Goal: Transaction & Acquisition: Purchase product/service

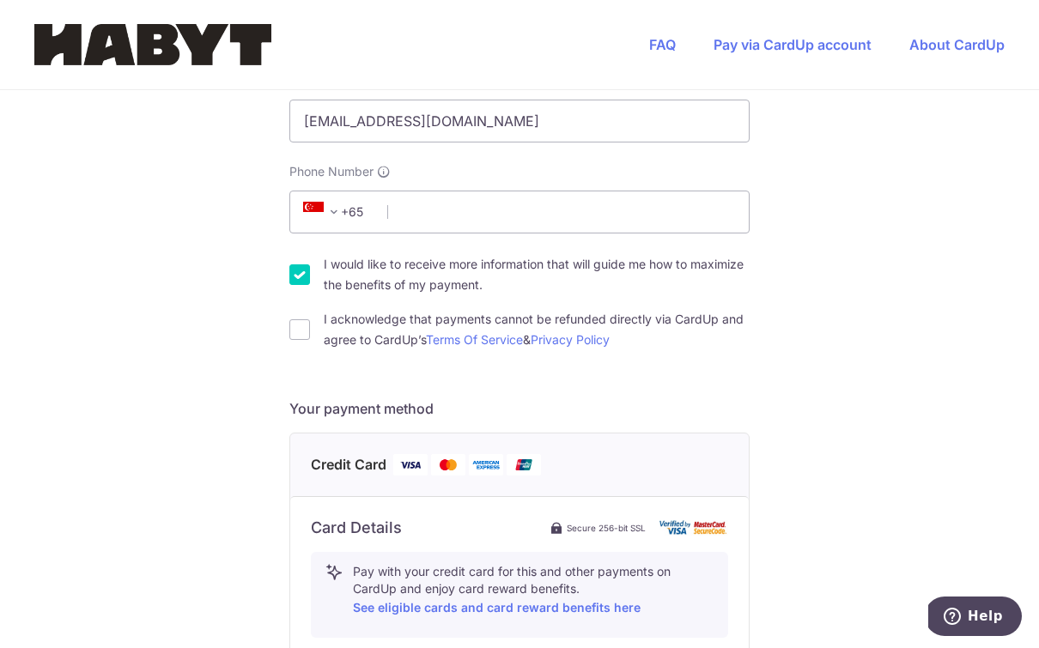
scroll to position [476, 0]
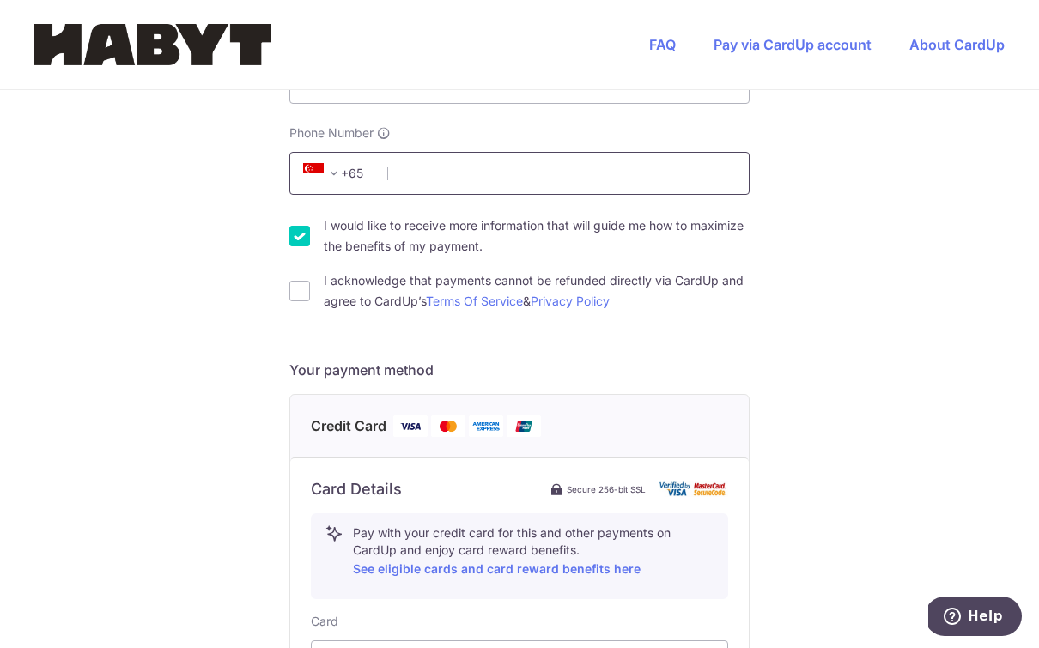
click at [424, 195] on input "Phone Number" at bounding box center [519, 173] width 460 height 43
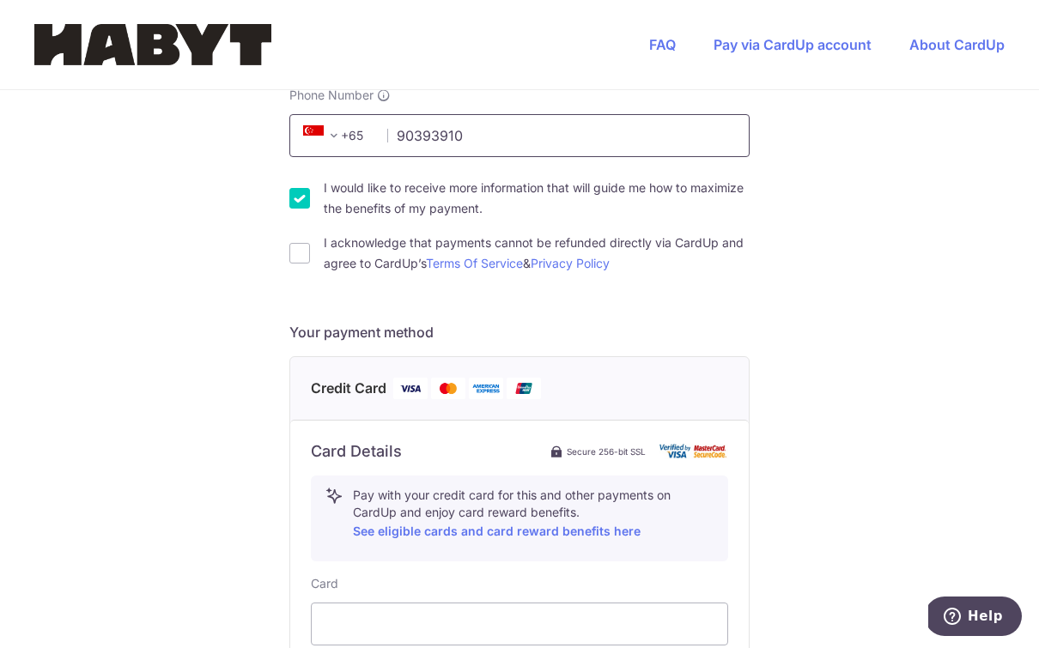
scroll to position [520, 0]
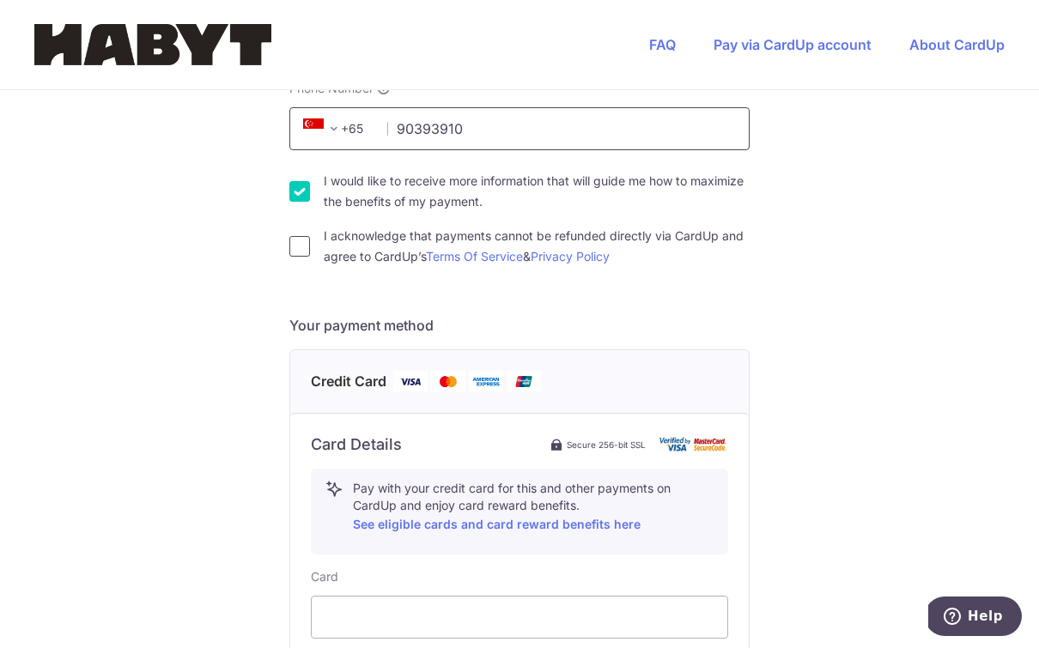
type input "90393910"
click at [295, 257] on input "I acknowledge that payments cannot be refunded directly via CardUp and agree to…" at bounding box center [299, 246] width 21 height 21
checkbox input "true"
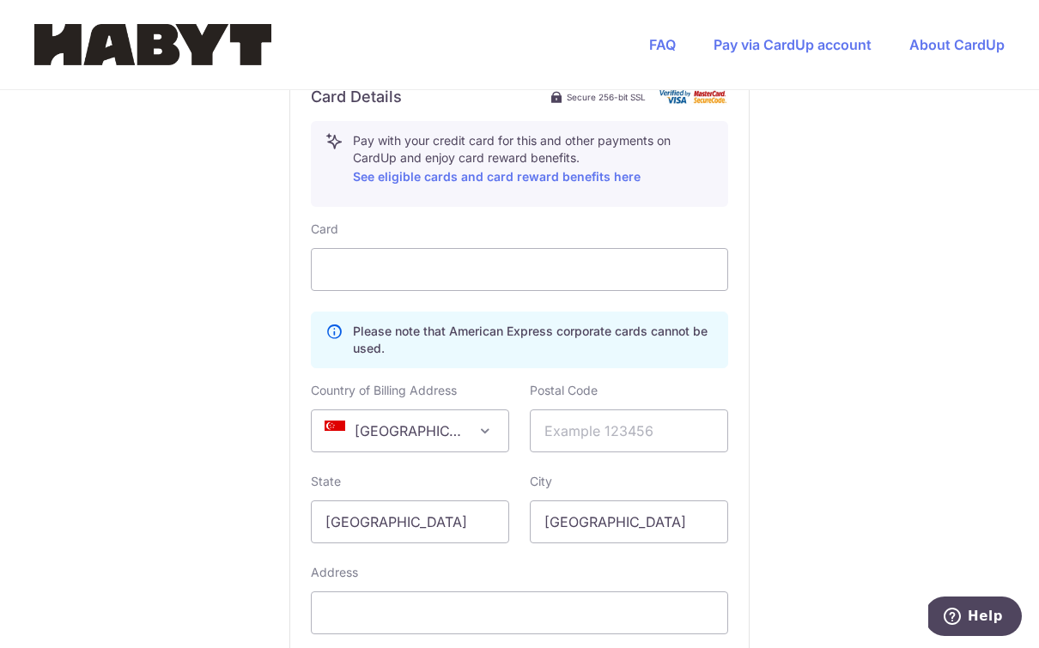
scroll to position [871, 0]
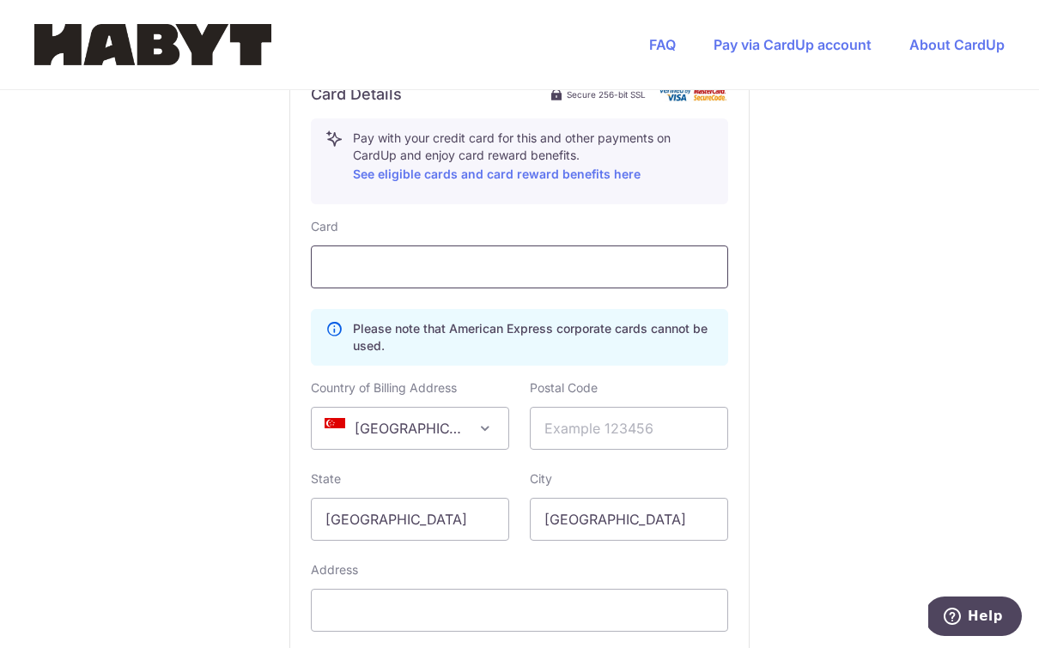
click at [402, 289] on div at bounding box center [519, 267] width 417 height 43
click at [359, 258] on div at bounding box center [519, 267] width 417 height 43
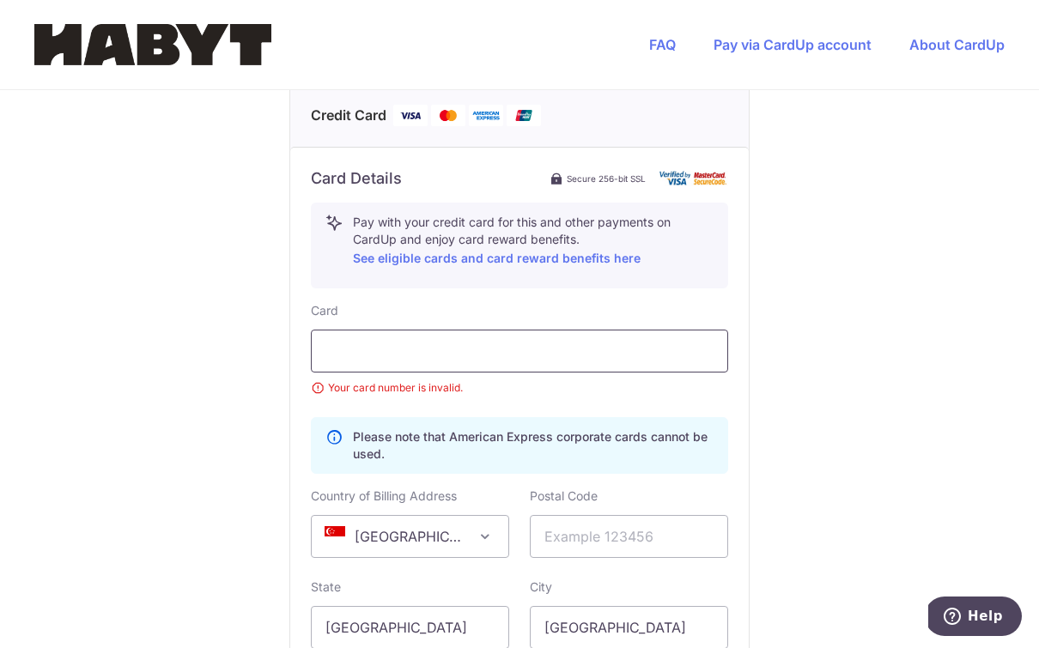
scroll to position [789, 0]
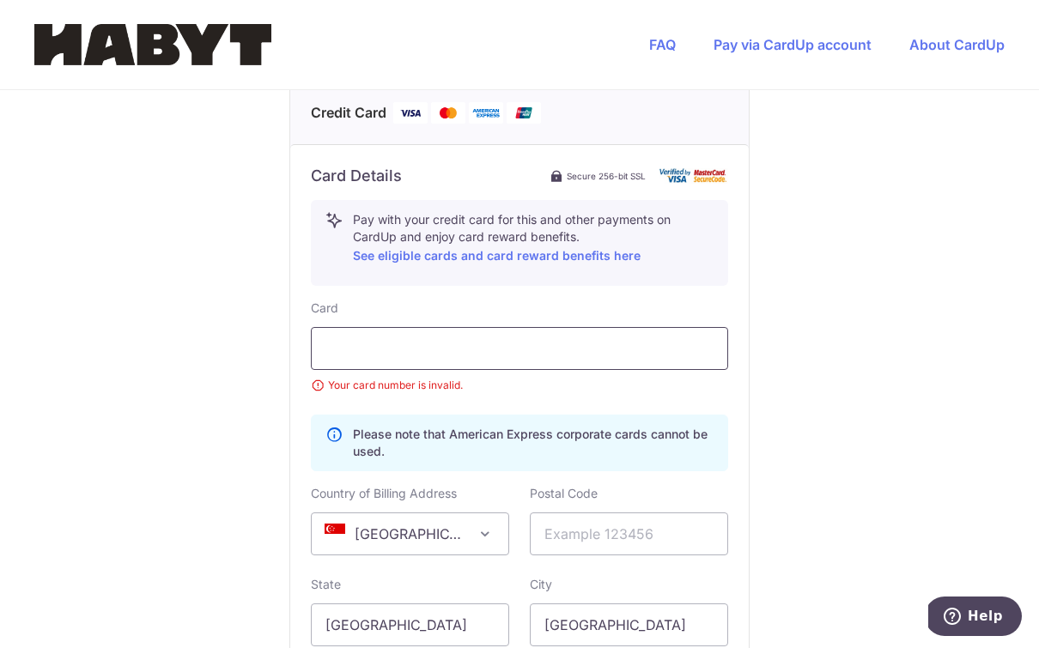
click at [618, 368] on div at bounding box center [519, 348] width 417 height 43
click at [637, 366] on div at bounding box center [519, 348] width 417 height 43
click at [332, 390] on small "Your card number is invalid." at bounding box center [519, 385] width 417 height 17
click at [314, 387] on small "Your card number is invalid." at bounding box center [519, 385] width 417 height 17
click at [310, 401] on div "Card Details Secure 256-bit SSL Pay with your credit card for this and other pa…" at bounding box center [519, 483] width 459 height 678
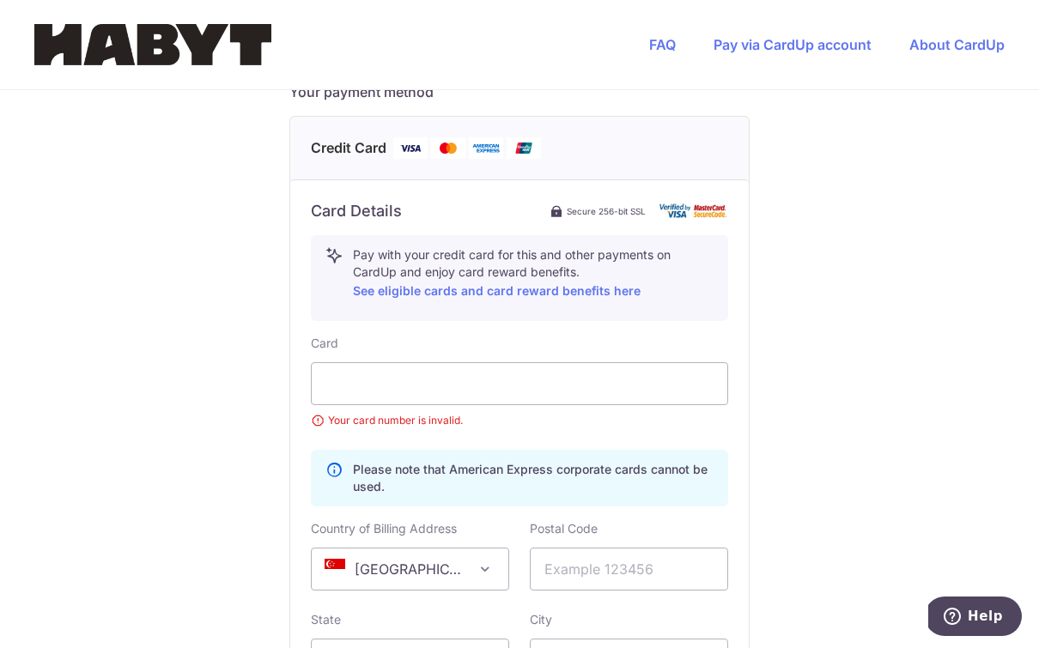
scroll to position [794, 0]
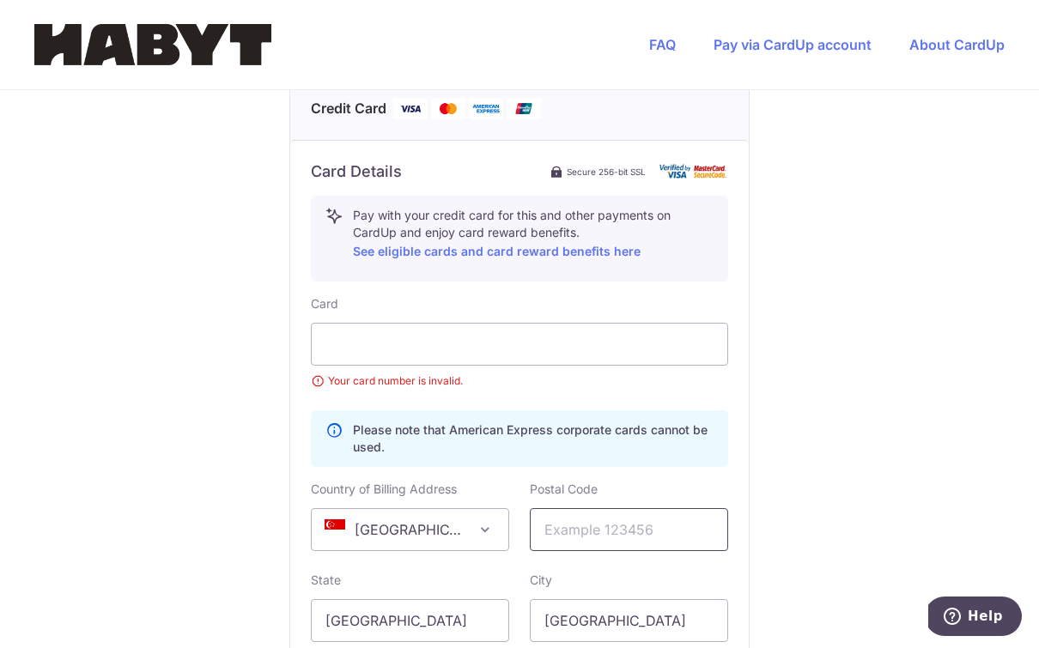
click at [645, 551] on input "text" at bounding box center [629, 529] width 198 height 43
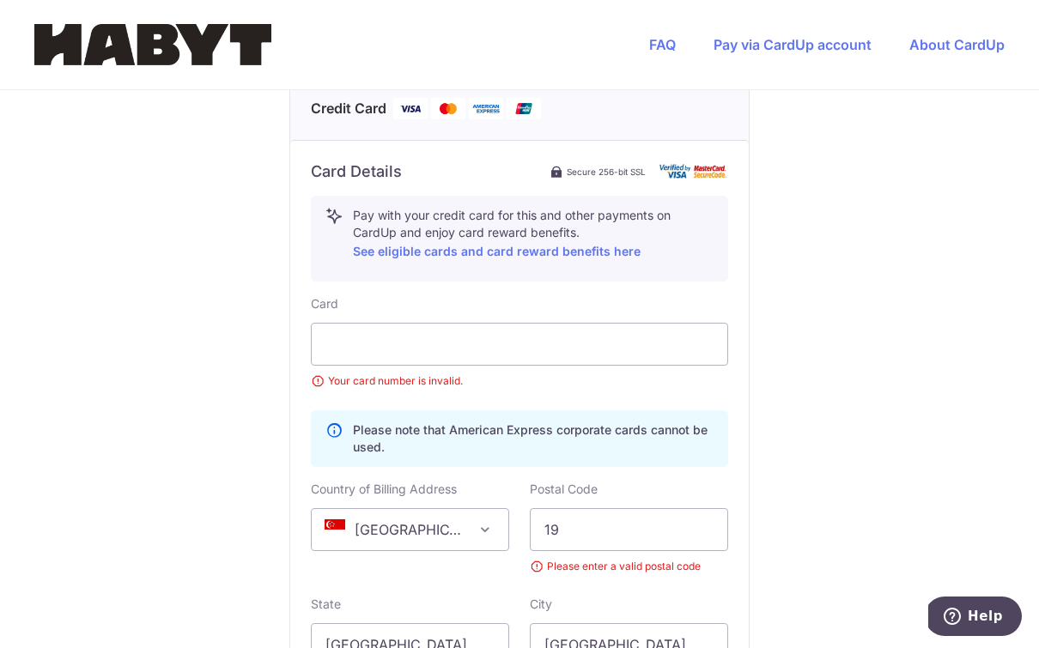
click at [321, 390] on small "Your card number is invalid." at bounding box center [519, 381] width 417 height 17
click at [314, 390] on small "Your card number is invalid." at bounding box center [519, 381] width 417 height 17
click at [319, 390] on small "Your card number is invalid." at bounding box center [519, 381] width 417 height 17
click at [529, 324] on div "Card Your card number is invalid." at bounding box center [519, 342] width 417 height 94
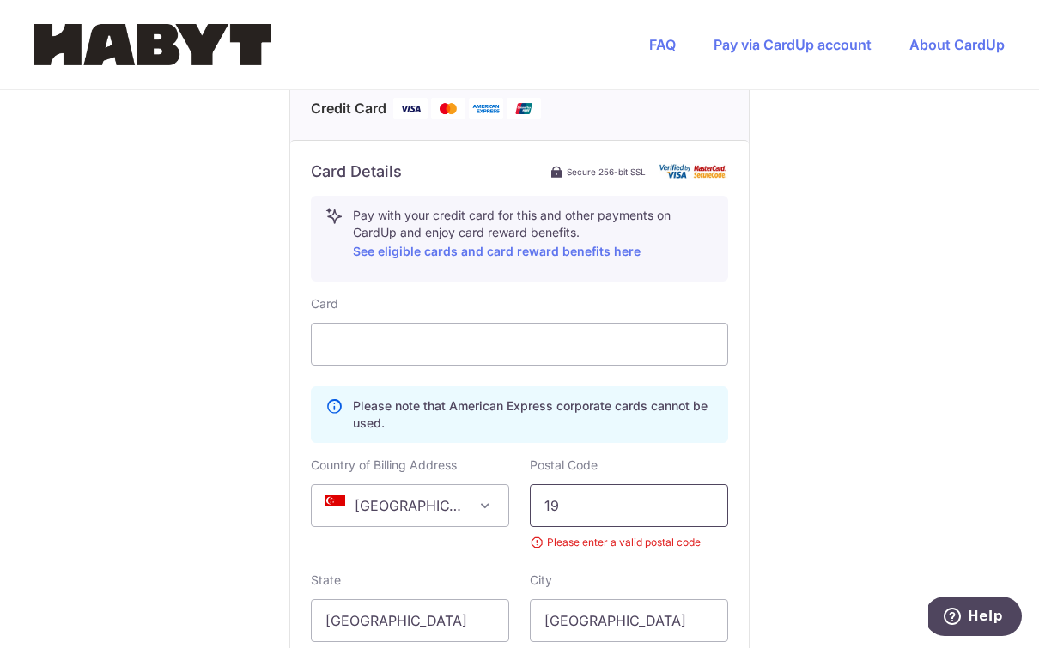
click at [604, 517] on input "19" at bounding box center [629, 505] width 198 height 43
type input "1"
click at [469, 503] on span "[GEOGRAPHIC_DATA]" at bounding box center [410, 505] width 197 height 41
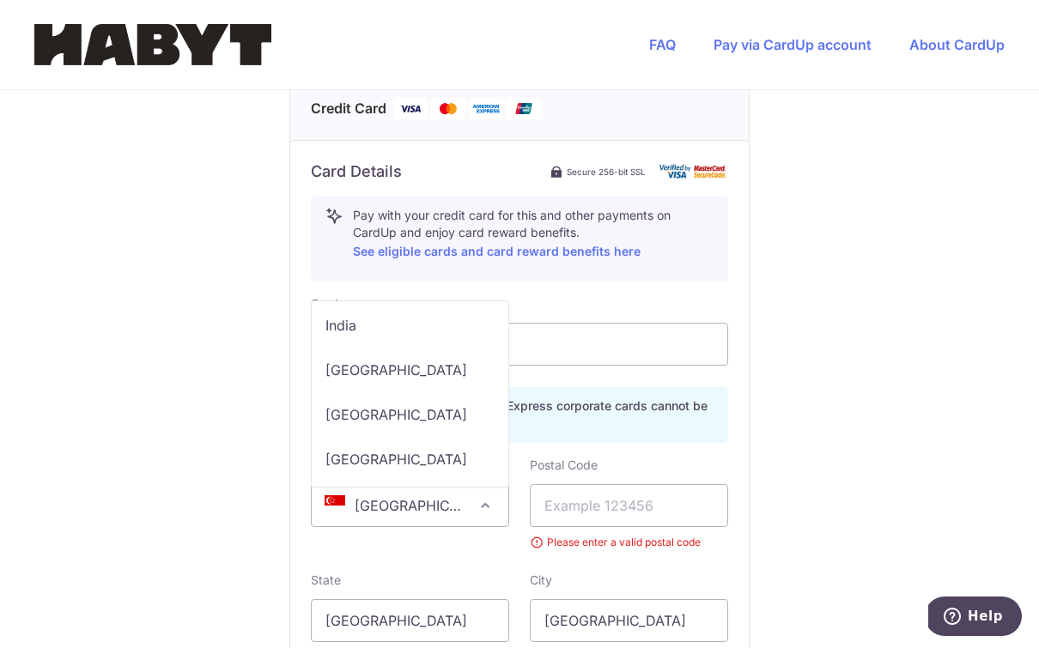
scroll to position [4613, 0]
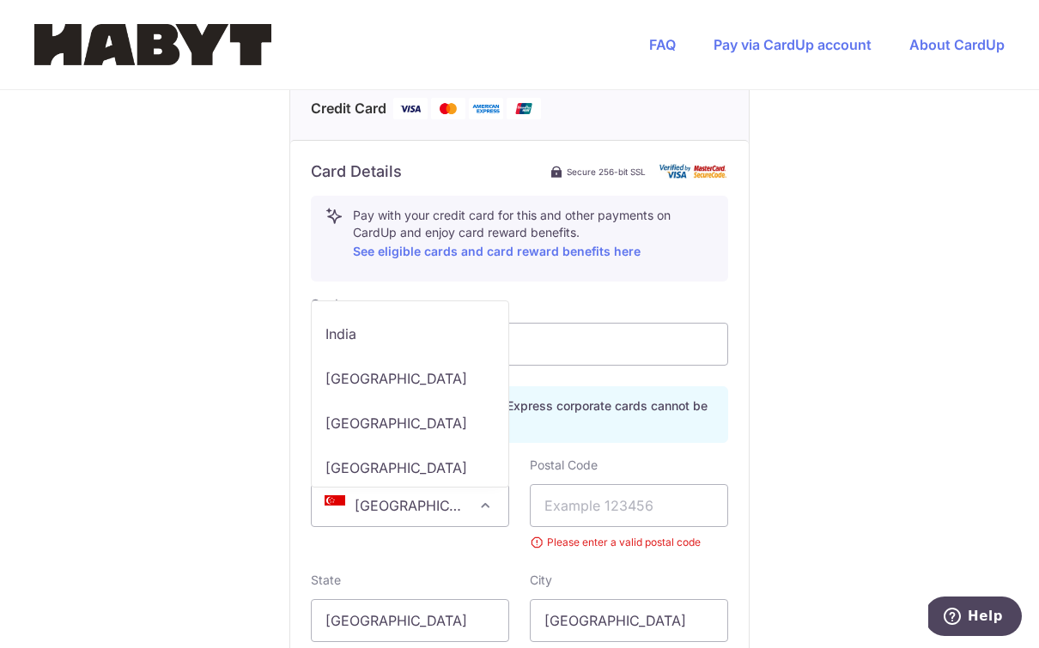
select select "IN"
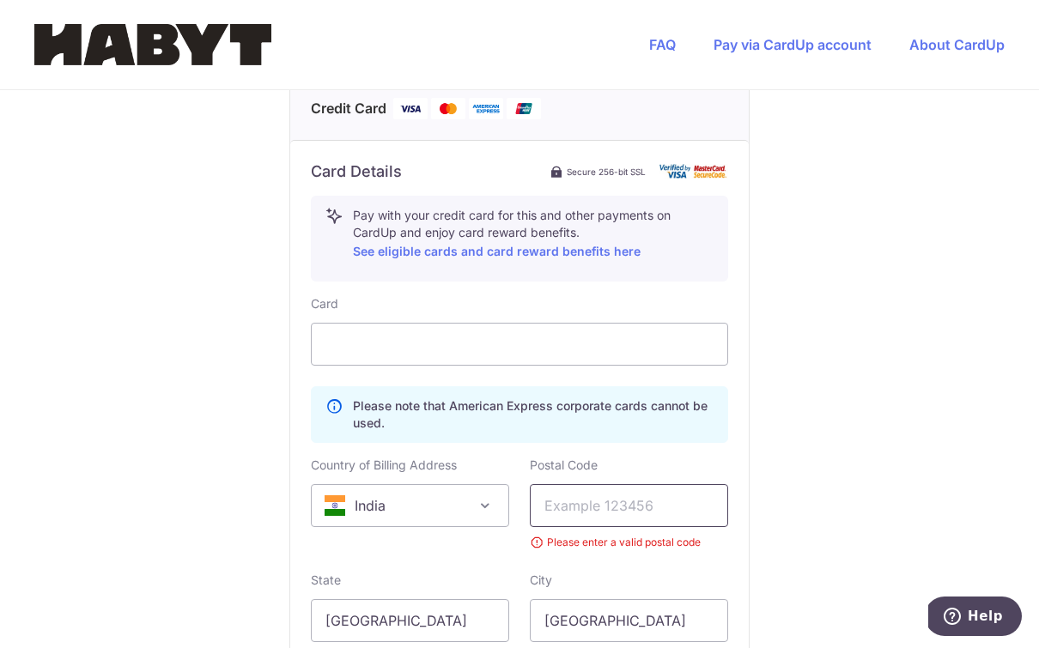
click at [611, 518] on input "text" at bounding box center [629, 505] width 198 height 43
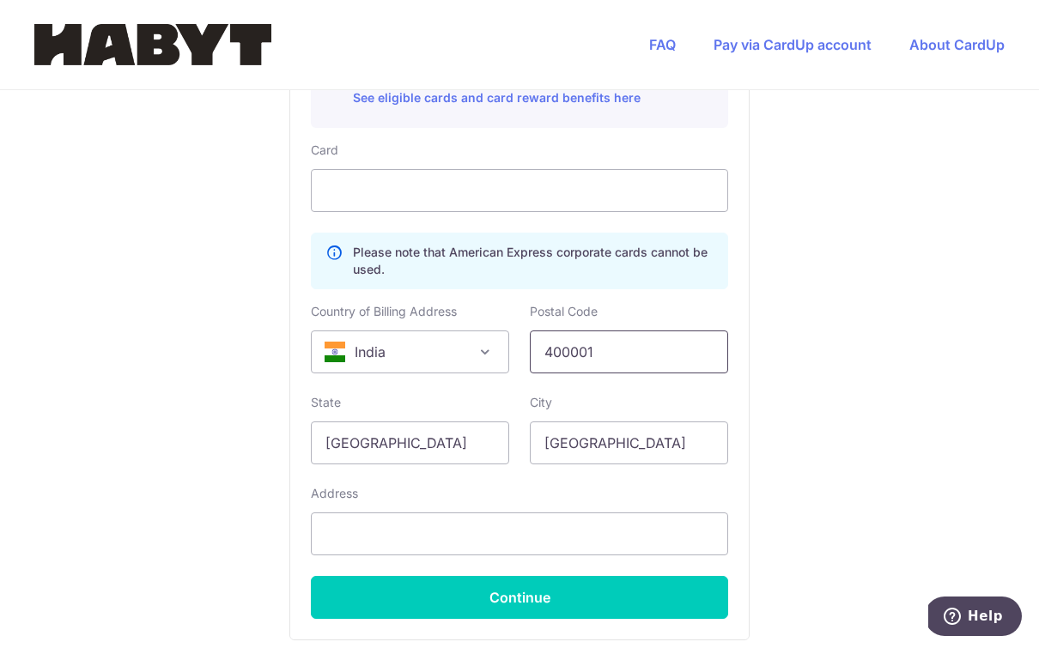
scroll to position [958, 0]
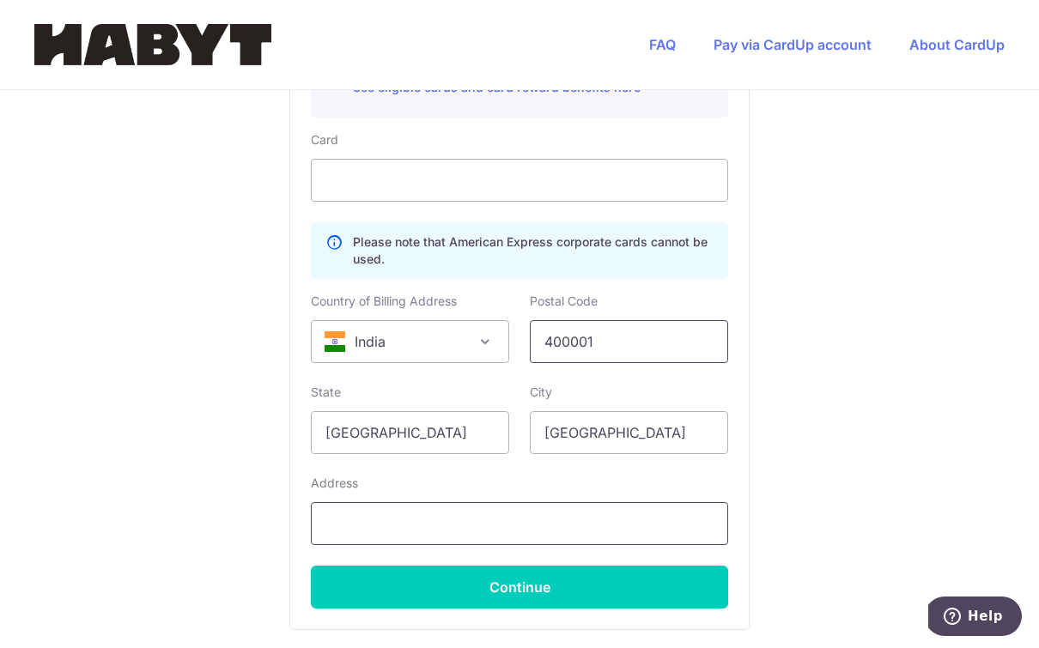
type input "400001"
click at [538, 528] on input "text" at bounding box center [519, 523] width 417 height 43
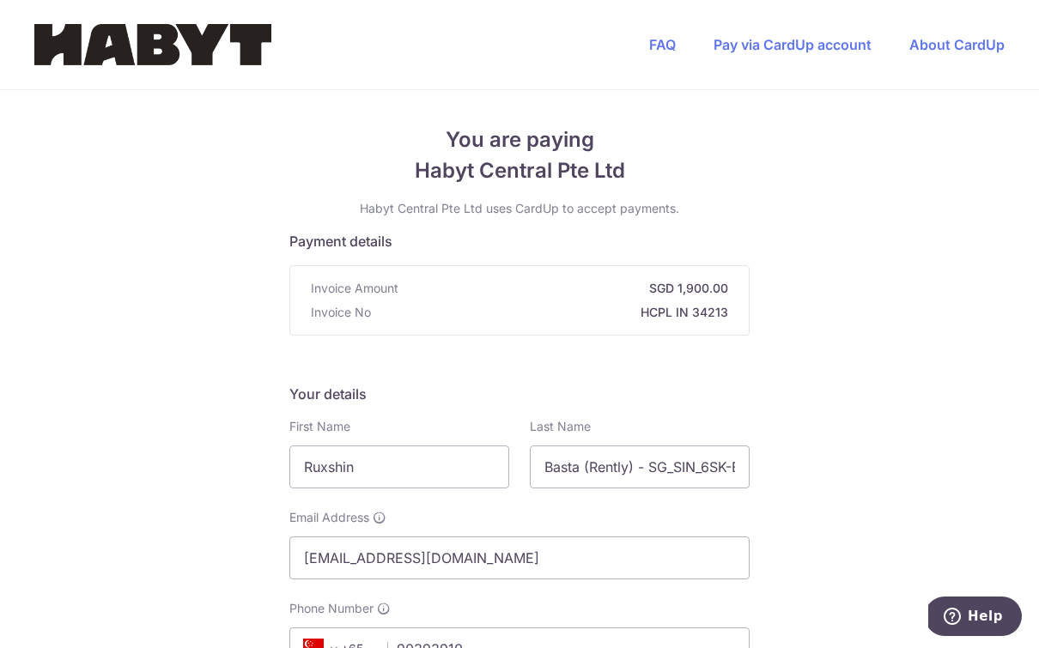
scroll to position [0, 0]
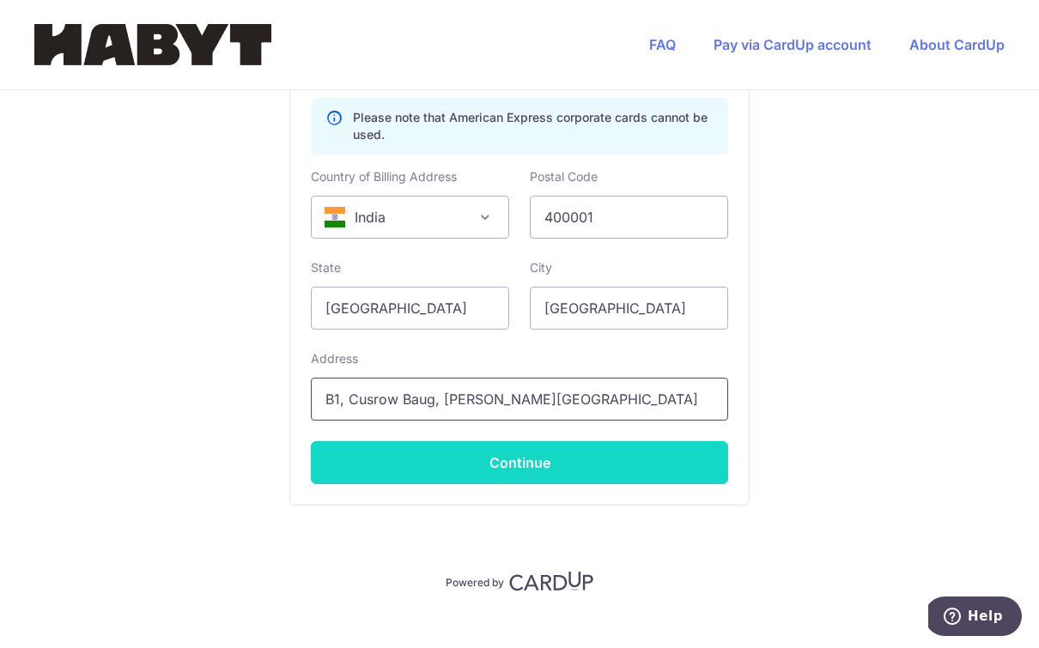
type input "B1, Cusrow Baug, S.B.Singh Road, Colaba"
click at [350, 473] on button "Continue" at bounding box center [519, 462] width 417 height 43
type input "**** 5193"
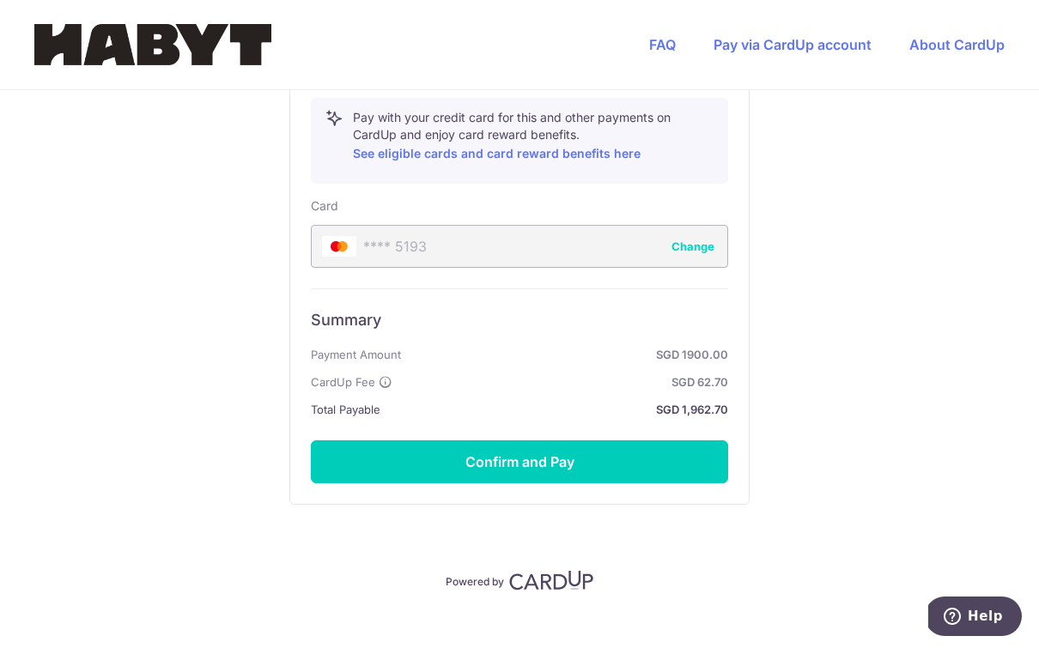
scroll to position [891, 0]
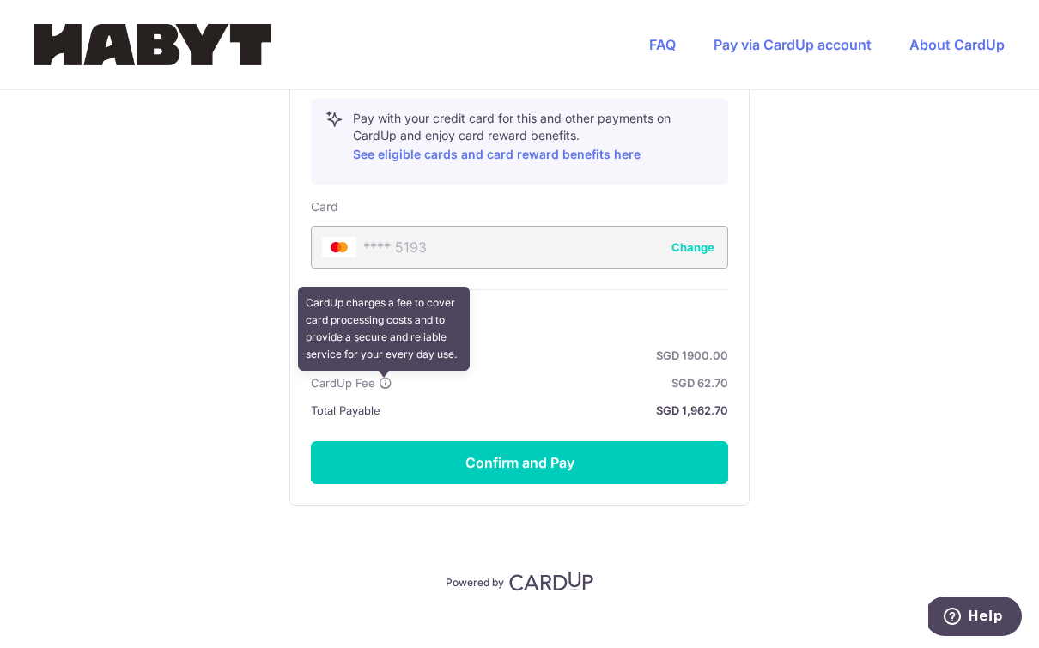
click at [381, 393] on span at bounding box center [386, 383] width 14 height 21
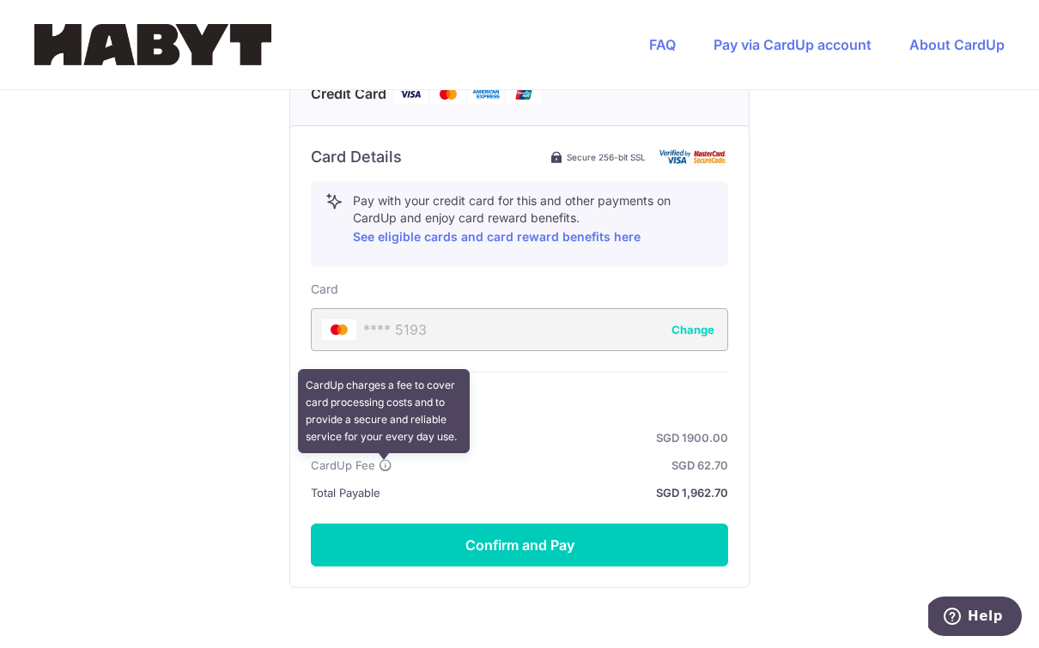
scroll to position [807, 0]
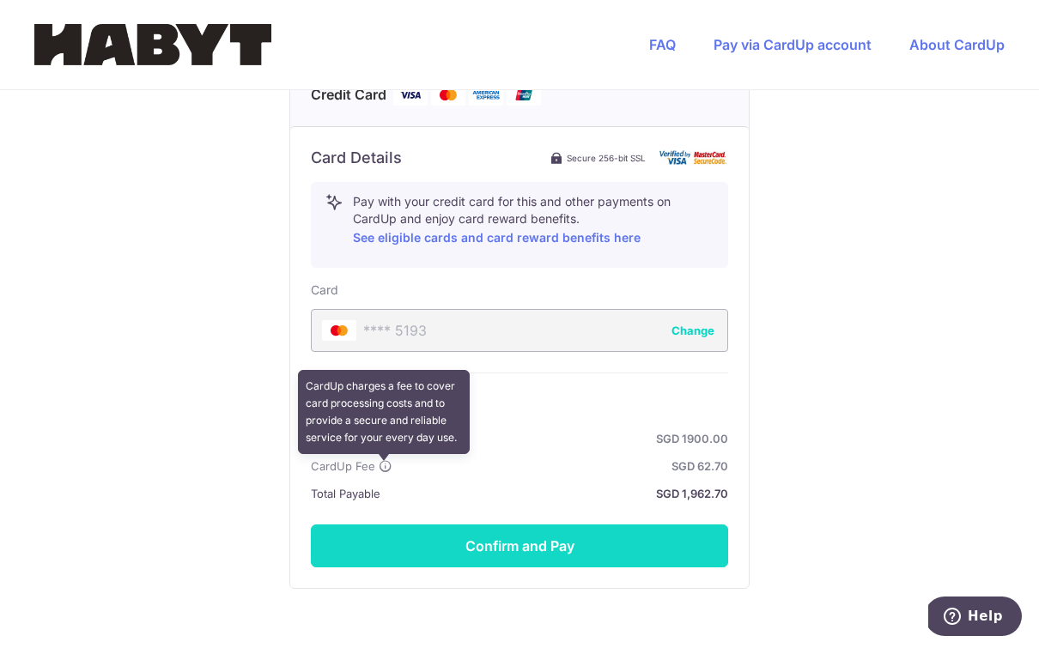
click at [639, 559] on button "Confirm and Pay" at bounding box center [519, 546] width 417 height 43
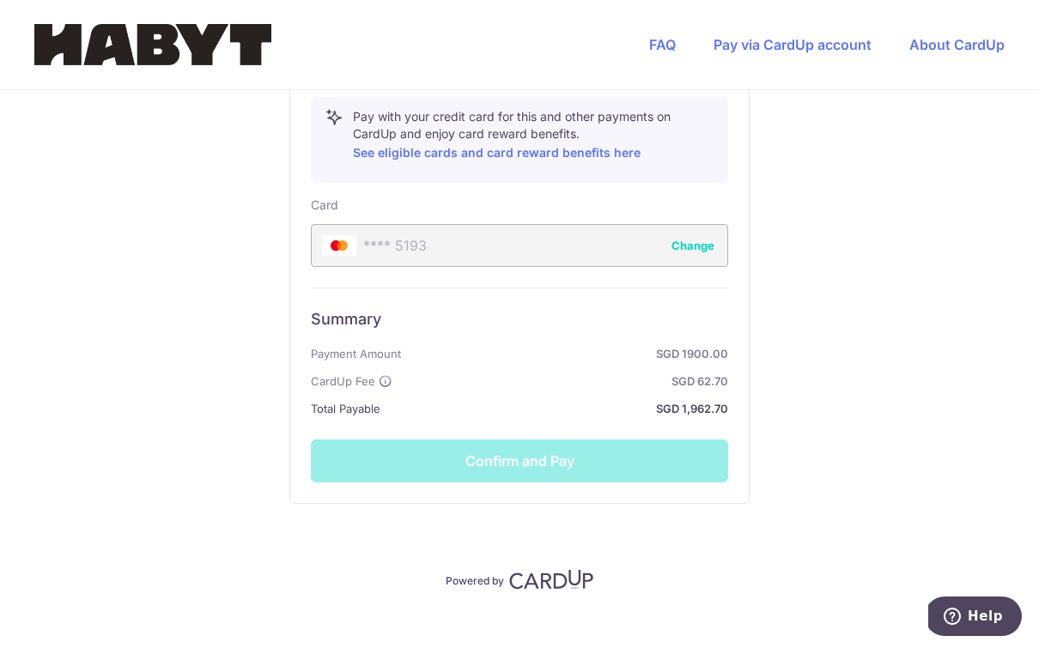
scroll to position [891, 0]
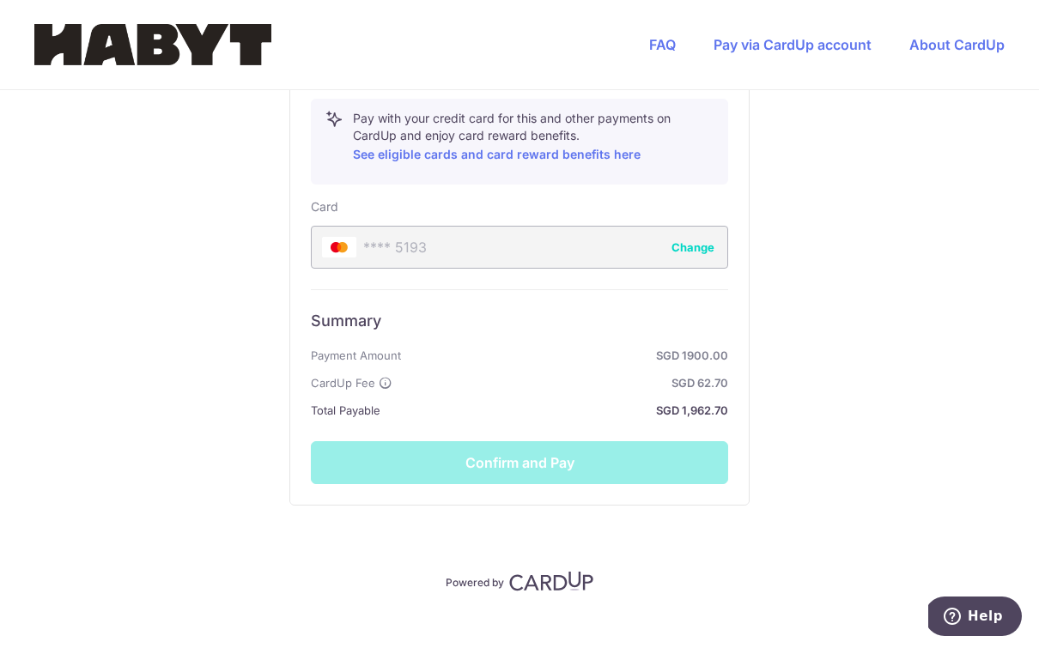
click at [404, 476] on div "Summary Payment Amount SGD 1900.00 CardUp Fee SGD 62.70 Total Payable SGD 1,962…" at bounding box center [519, 386] width 417 height 195
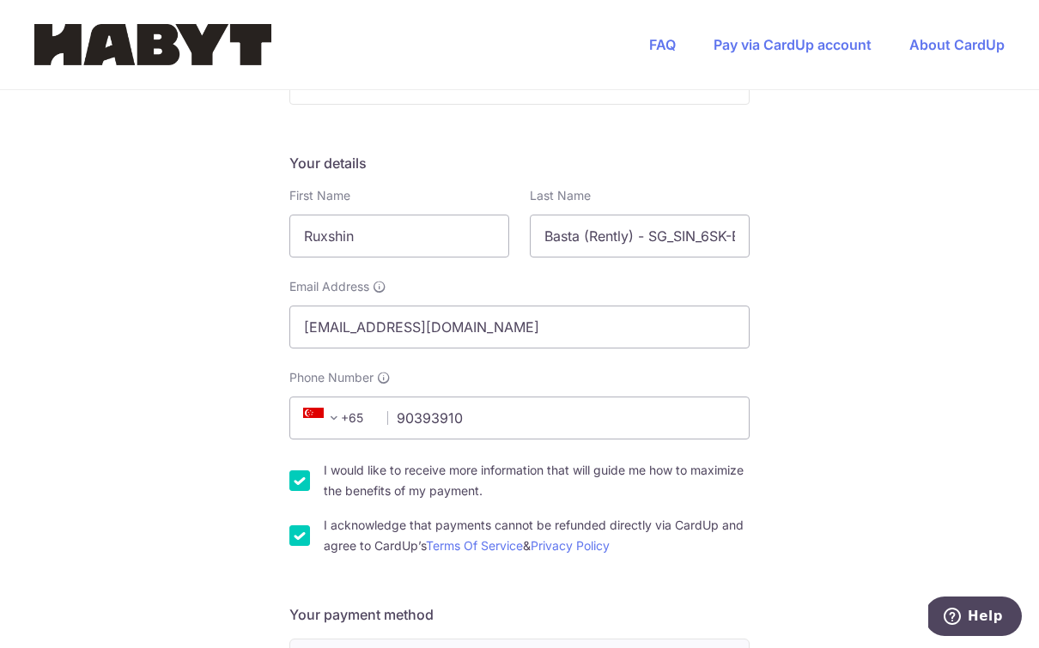
scroll to position [98, 0]
